Goal: Find specific page/section: Find specific page/section

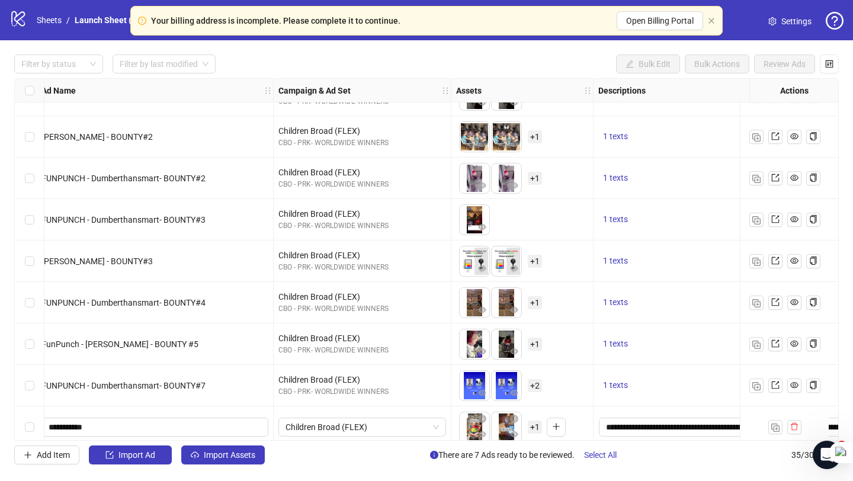
scroll to position [846, 108]
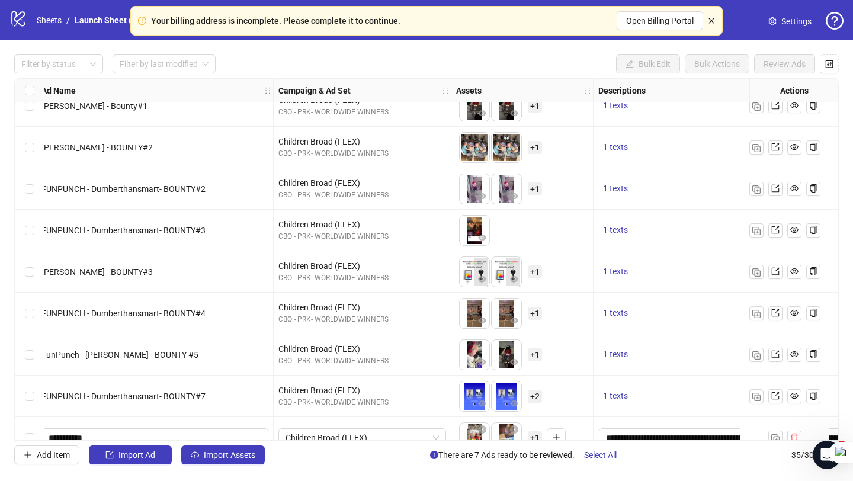
click at [711, 18] on icon "close" at bounding box center [710, 20] width 7 height 7
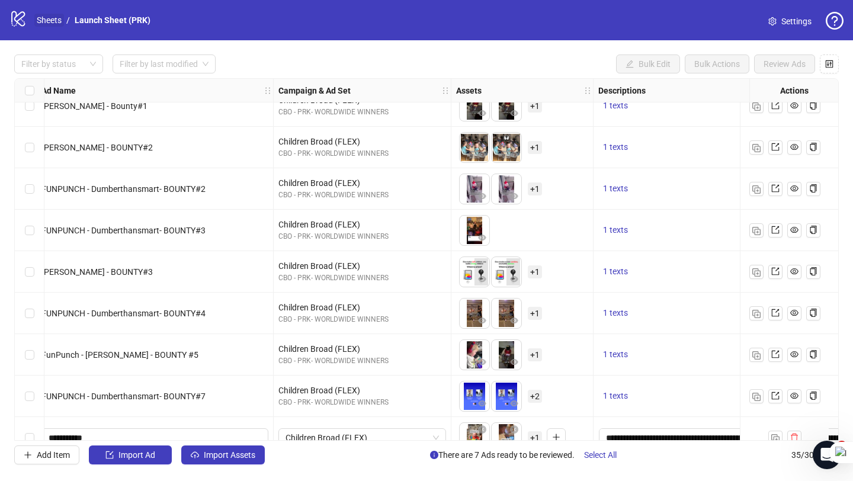
click at [53, 21] on link "Sheets" at bounding box center [49, 20] width 30 height 13
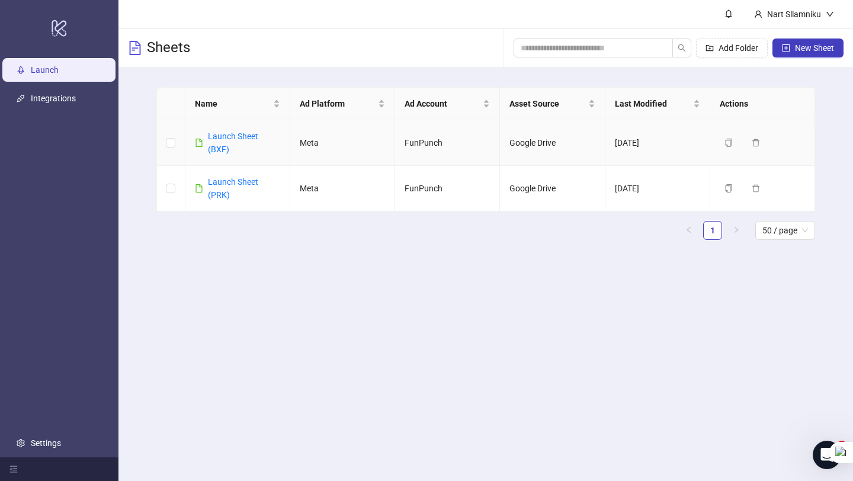
click at [226, 143] on div "Launch Sheet (BXF)" at bounding box center [244, 143] width 72 height 26
click at [220, 136] on link "Launch Sheet (BXF)" at bounding box center [233, 142] width 50 height 22
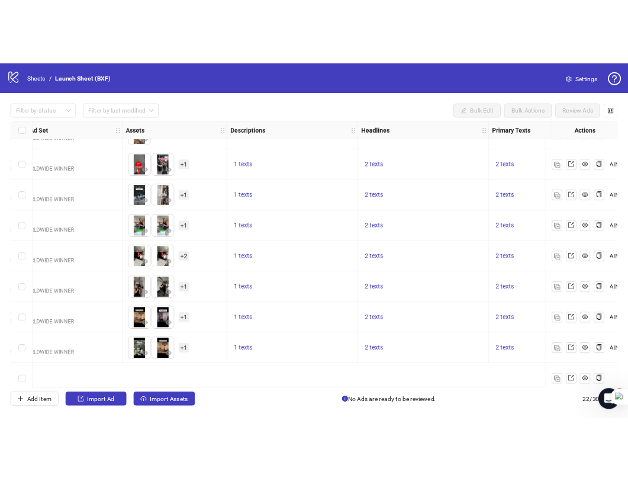
scroll to position [579, 394]
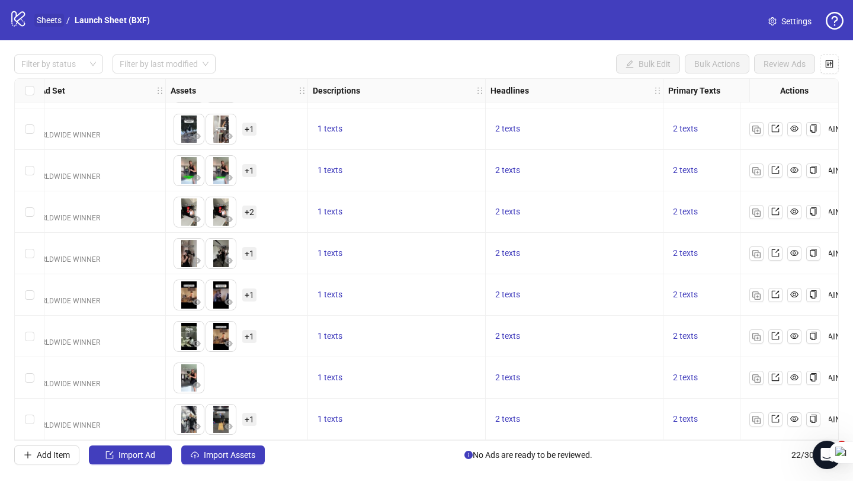
click at [52, 18] on link "Sheets" at bounding box center [49, 20] width 30 height 13
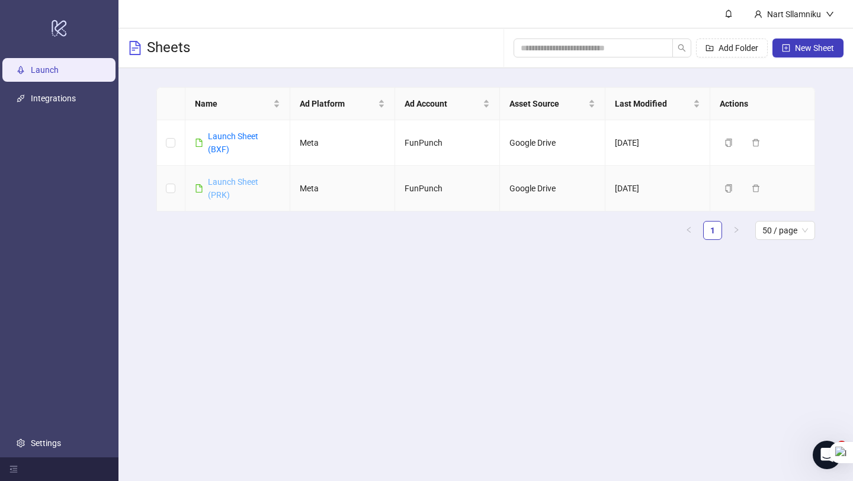
click at [218, 186] on link "Launch Sheet (PRK)" at bounding box center [233, 188] width 50 height 22
